Goal: Task Accomplishment & Management: Use online tool/utility

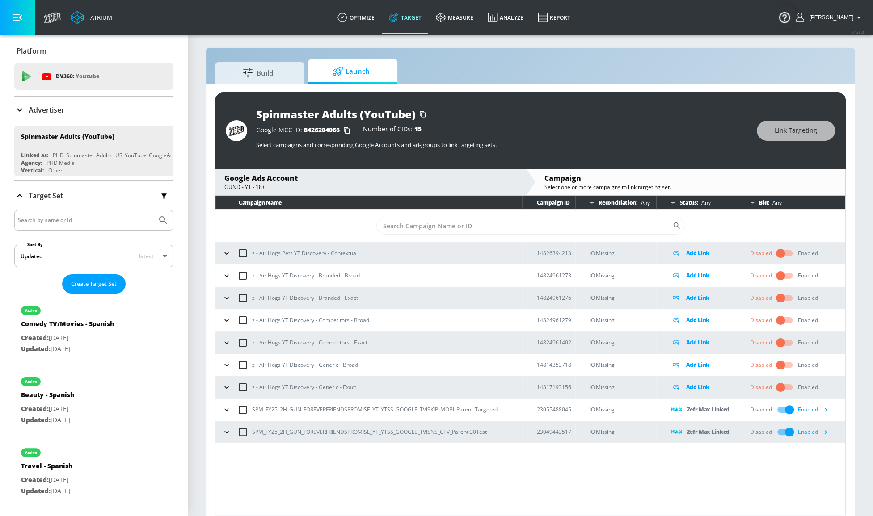
scroll to position [13, 0]
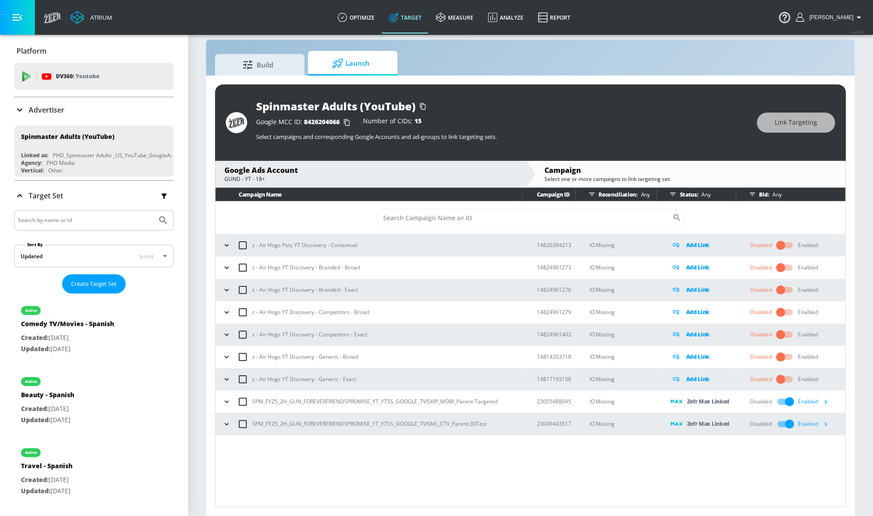
click at [390, 404] on p "SPM_FY25_2H_GUN_FOREVERFRIENDSPROMISE_YT_YTSS_GOOGLE_TVISKIP_MOBI_Parent-Target…" at bounding box center [374, 401] width 245 height 9
click at [604, 403] on p "Zefr Max Linked" at bounding box center [707, 401] width 43 height 10
click at [604, 400] on p "IO Missing" at bounding box center [622, 401] width 67 height 10
click at [535, 404] on td "23055488045" at bounding box center [548, 401] width 53 height 22
click at [538, 403] on p "23055488045" at bounding box center [555, 401] width 39 height 9
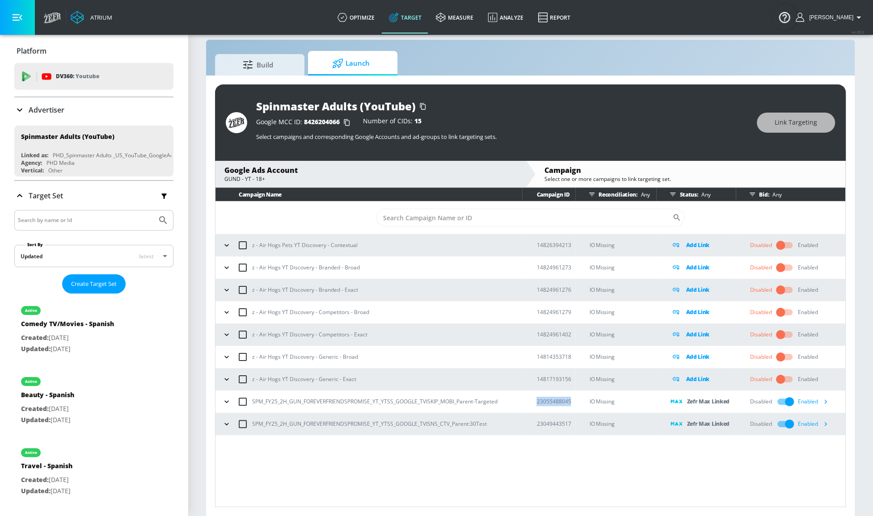
click at [538, 403] on p "23055488045" at bounding box center [555, 401] width 39 height 9
click at [544, 424] on p "23049443517" at bounding box center [555, 423] width 39 height 9
click at [545, 424] on p "23049443517" at bounding box center [555, 423] width 39 height 9
click at [465, 399] on p "SPM_FY25_2H_GUN_FOREVERFRIENDSPROMISE_YT_YTSS_GOOGLE_TVISKIP_MOBI_Parent-Target…" at bounding box center [374, 401] width 245 height 9
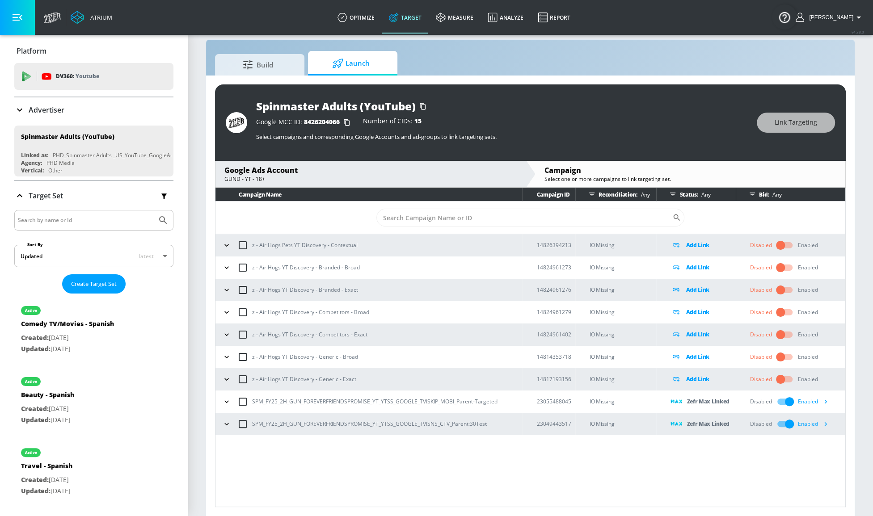
click at [482, 422] on p "SPM_FY25_2H_GUN_FOREVERFRIENDSPROMISE_YT_YTSS_GOOGLE_TVISNS_CTV_Parent:30Test" at bounding box center [369, 423] width 235 height 9
click at [604, 401] on icon "button" at bounding box center [824, 401] width 9 height 9
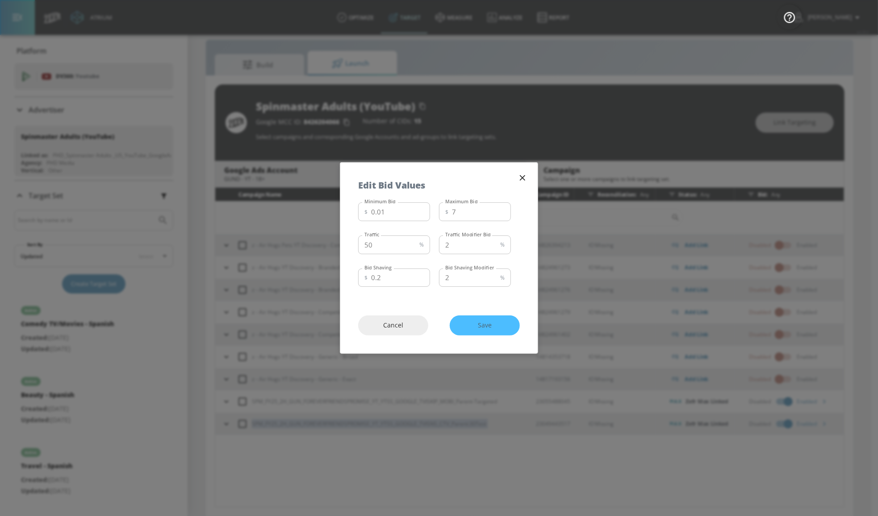
click at [523, 177] on icon "button" at bounding box center [522, 177] width 5 height 5
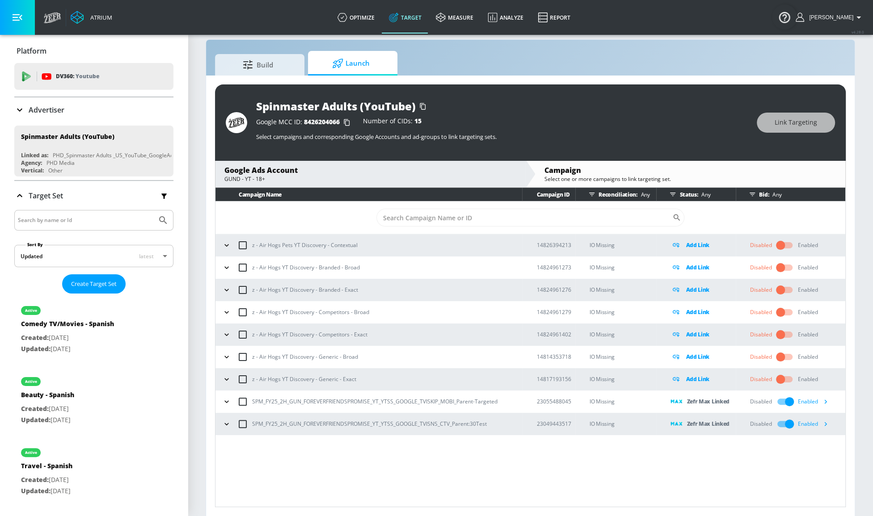
click at [492, 400] on p "SPM_FY25_2H_GUN_FOREVERFRIENDSPROMISE_YT_YTSS_GOOGLE_TVISKIP_MOBI_Parent-Target…" at bounding box center [374, 401] width 245 height 9
copy p "SPM_FY25_2H_GUN_FOREVERFRIENDSPROMISE_YT_YTSS_GOOGLE_TVISKIP_MOBI_Parent-Target…"
click at [480, 398] on p "SPM_FY25_2H_GUN_FOREVERFRIENDSPROMISE_YT_YTSS_GOOGLE_TVISKIP_MOBI_Parent-Target…" at bounding box center [374, 401] width 245 height 9
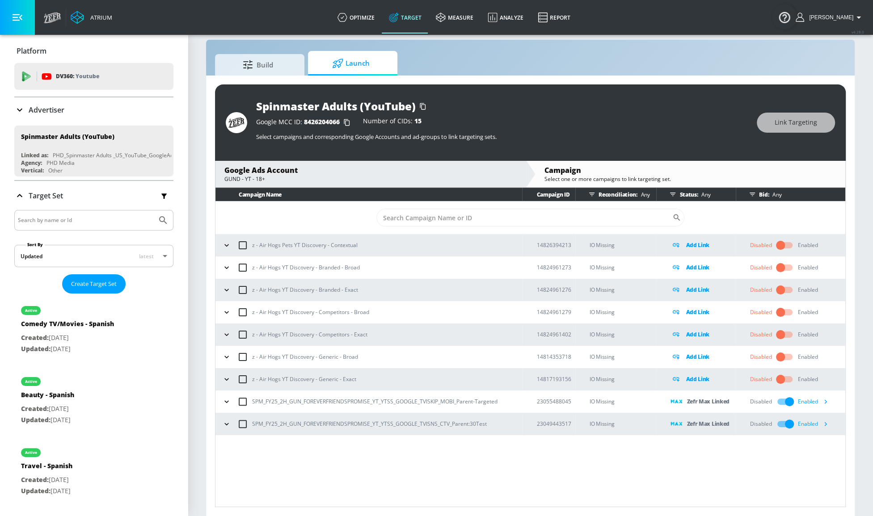
click at [481, 401] on p "SPM_FY25_2H_GUN_FOREVERFRIENDSPROMISE_YT_YTSS_GOOGLE_TVISKIP_MOBI_Parent-Target…" at bounding box center [374, 401] width 245 height 9
copy p "SPM_FY25_2H_GUN_FOREVERFRIENDSPROMISE_YT_YTSS_GOOGLE_TVISKIP_MOBI_Parent-Target…"
click at [394, 458] on div "Campaign Name Campaign ID Reconciliation: Any Status: Any Bid: Any ​ z - Air Ho…" at bounding box center [530, 347] width 630 height 319
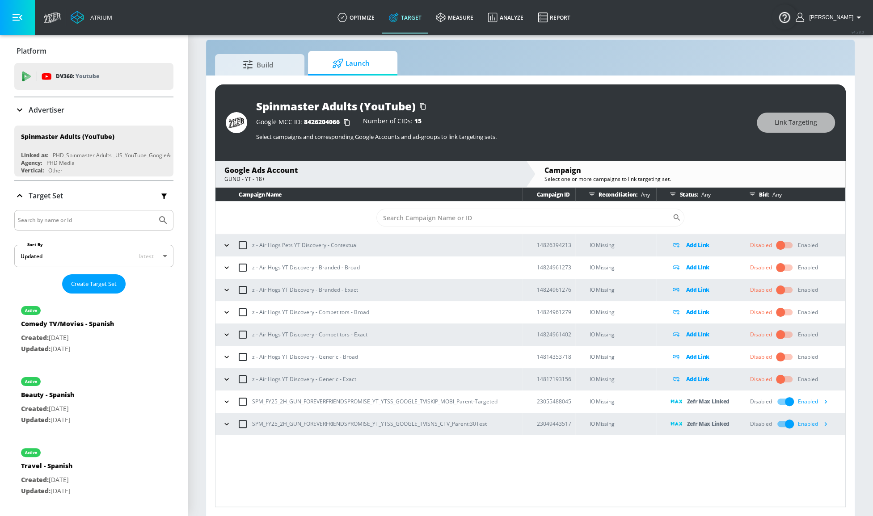
click at [384, 458] on div "Campaign Name Campaign ID Reconciliation: Any Status: Any Bid: Any ​ z - Air Ho…" at bounding box center [530, 347] width 630 height 319
click at [604, 422] on p "IO Missing" at bounding box center [622, 424] width 67 height 10
click at [604, 424] on icon "button" at bounding box center [825, 424] width 3 height 4
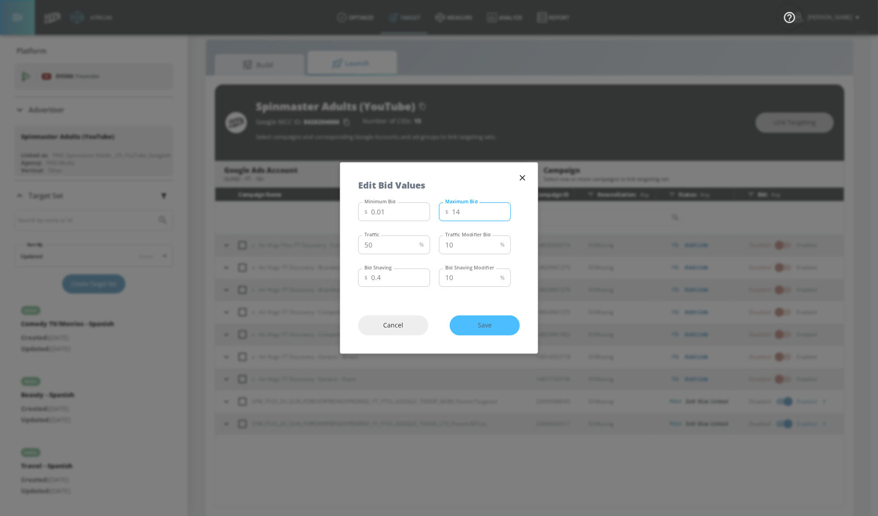
drag, startPoint x: 462, startPoint y: 212, endPoint x: 446, endPoint y: 210, distance: 16.1
click at [446, 210] on div "$ 14 Maximum Bid" at bounding box center [475, 211] width 72 height 19
click at [501, 327] on span "Save" at bounding box center [485, 325] width 34 height 11
drag, startPoint x: 477, startPoint y: 214, endPoint x: 446, endPoint y: 211, distance: 31.4
click at [447, 212] on div "$ 13.5 Maximum Bid" at bounding box center [475, 211] width 72 height 19
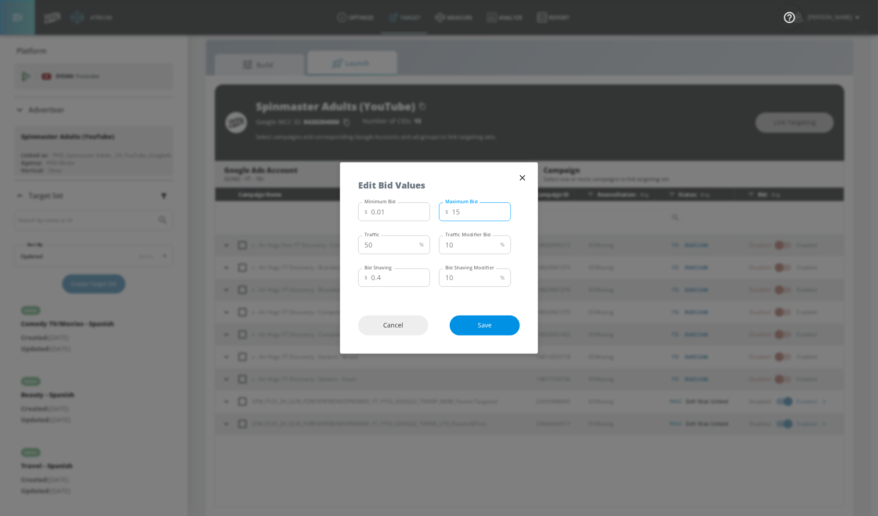
type input "15"
click at [499, 326] on span "Save" at bounding box center [485, 325] width 34 height 11
click at [478, 210] on input "15" at bounding box center [481, 211] width 59 height 19
click at [524, 182] on icon "button" at bounding box center [523, 178] width 10 height 10
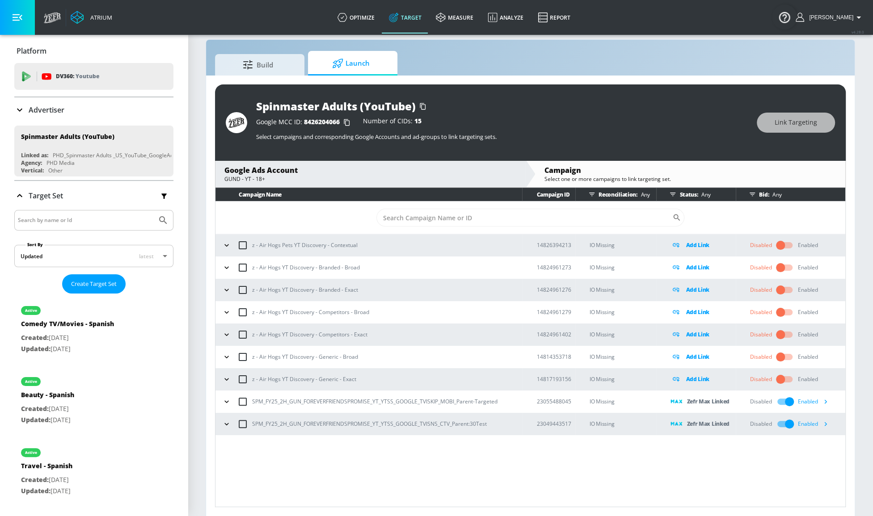
drag, startPoint x: 574, startPoint y: 481, endPoint x: 520, endPoint y: 431, distance: 73.7
click at [572, 480] on div "Campaign Name Campaign ID Reconciliation: Any Status: Any Bid: Any ​ z - Air Ho…" at bounding box center [530, 347] width 630 height 319
click at [467, 396] on div "SPM_FY25_2H_GUN_FOREVERFRIENDSPROMISE_YT_YTSS_GOOGLE_TVISKIP_MOBI_Parent-Target…" at bounding box center [371, 401] width 302 height 19
click at [468, 397] on p "SPM_FY25_2H_GUN_FOREVERFRIENDSPROMISE_YT_YTSS_GOOGLE_TVISKIP_MOBI_Parent-Target…" at bounding box center [374, 401] width 245 height 9
click at [469, 397] on p "SPM_FY25_2H_GUN_FOREVERFRIENDSPROMISE_YT_YTSS_GOOGLE_TVISKIP_MOBI_Parent-Target…" at bounding box center [374, 401] width 245 height 9
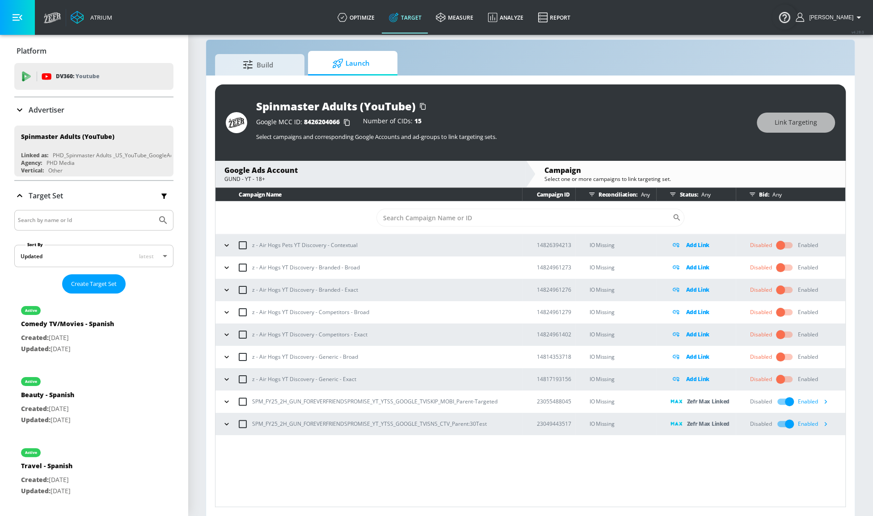
click at [477, 406] on div "SPM_FY25_2H_GUN_FOREVERFRIENDSPROMISE_YT_YTSS_GOOGLE_TVISKIP_MOBI_Parent-Target…" at bounding box center [371, 401] width 302 height 19
click at [478, 402] on p "SPM_FY25_2H_GUN_FOREVERFRIENDSPROMISE_YT_YTSS_GOOGLE_TVISKIP_MOBI_Parent-Target…" at bounding box center [374, 401] width 245 height 9
copy p "SPM_FY25_2H_GUN_FOREVERFRIENDSPROMISE_YT_YTSS_GOOGLE_TVISKIP_MOBI_Parent-Target…"
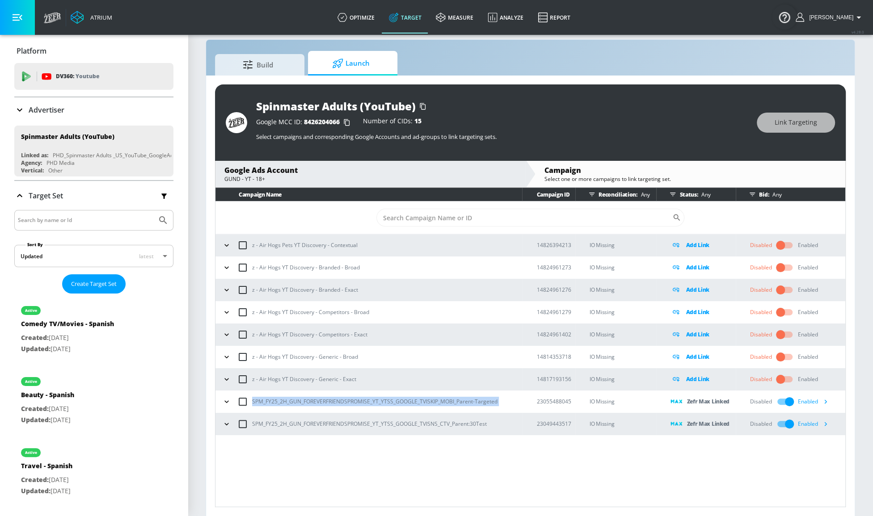
click at [604, 401] on icon "button" at bounding box center [824, 401] width 9 height 9
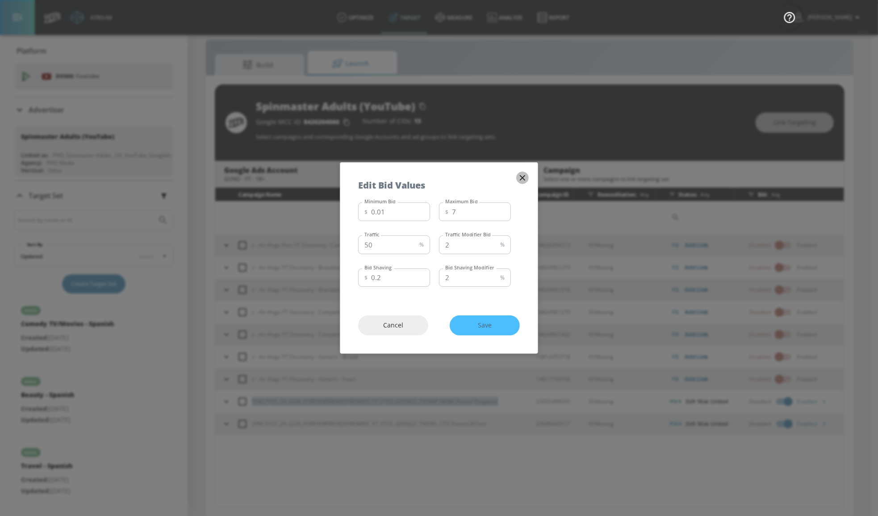
click at [528, 180] on button "button" at bounding box center [522, 178] width 13 height 13
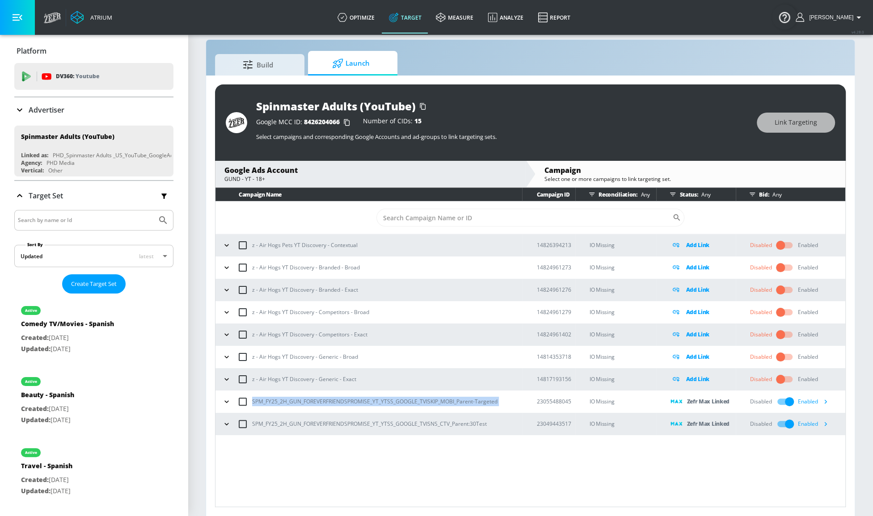
click at [507, 398] on div "SPM_FY25_2H_GUN_FOREVERFRIENDSPROMISE_YT_YTSS_GOOGLE_TVISKIP_MOBI_Parent-Target…" at bounding box center [371, 401] width 302 height 19
drag, startPoint x: 491, startPoint y: 401, endPoint x: 251, endPoint y: 397, distance: 239.5
click at [251, 397] on div "SPM_FY25_2H_GUN_FOREVERFRIENDSPROMISE_YT_YTSS_GOOGLE_TVISKIP_MOBI_Parent-Target…" at bounding box center [371, 401] width 302 height 19
copy p "SPM_FY25_2H_GUN_FOREVERFRIENDSPROMISE_YT_YTSS_GOOGLE_TVISKIP_MOBI_Parent-Target…"
click at [523, 419] on td "23049443517" at bounding box center [548, 424] width 53 height 22
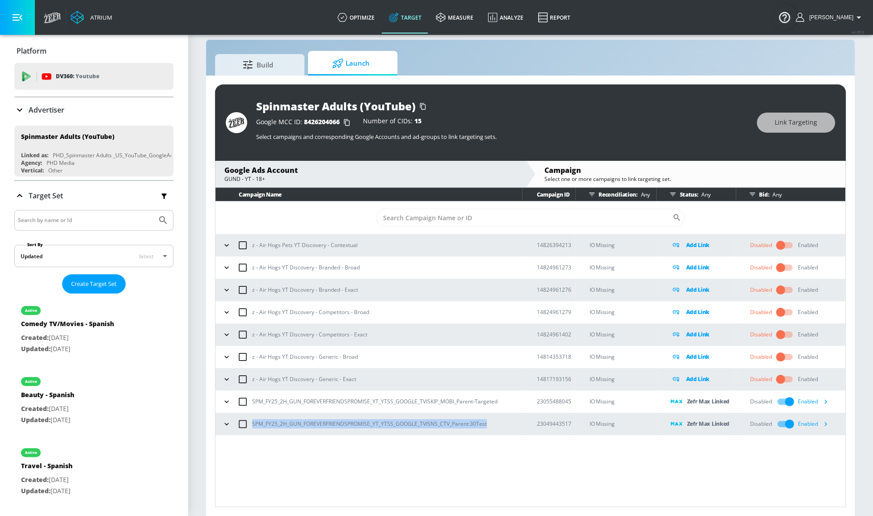
drag, startPoint x: 498, startPoint y: 425, endPoint x: 246, endPoint y: 420, distance: 252.5
click at [246, 420] on div "SPM_FY25_2H_GUN_FOREVERFRIENDSPROMISE_YT_YTSS_GOOGLE_TVISNS_CTV_Parent:30Test" at bounding box center [371, 424] width 302 height 19
copy p "SPM_FY25_2H_GUN_FOREVERFRIENDSPROMISE_YT_YTSS_GOOGLE_TVISNS_CTV_Parent:30Test"
